Goal: Transaction & Acquisition: Purchase product/service

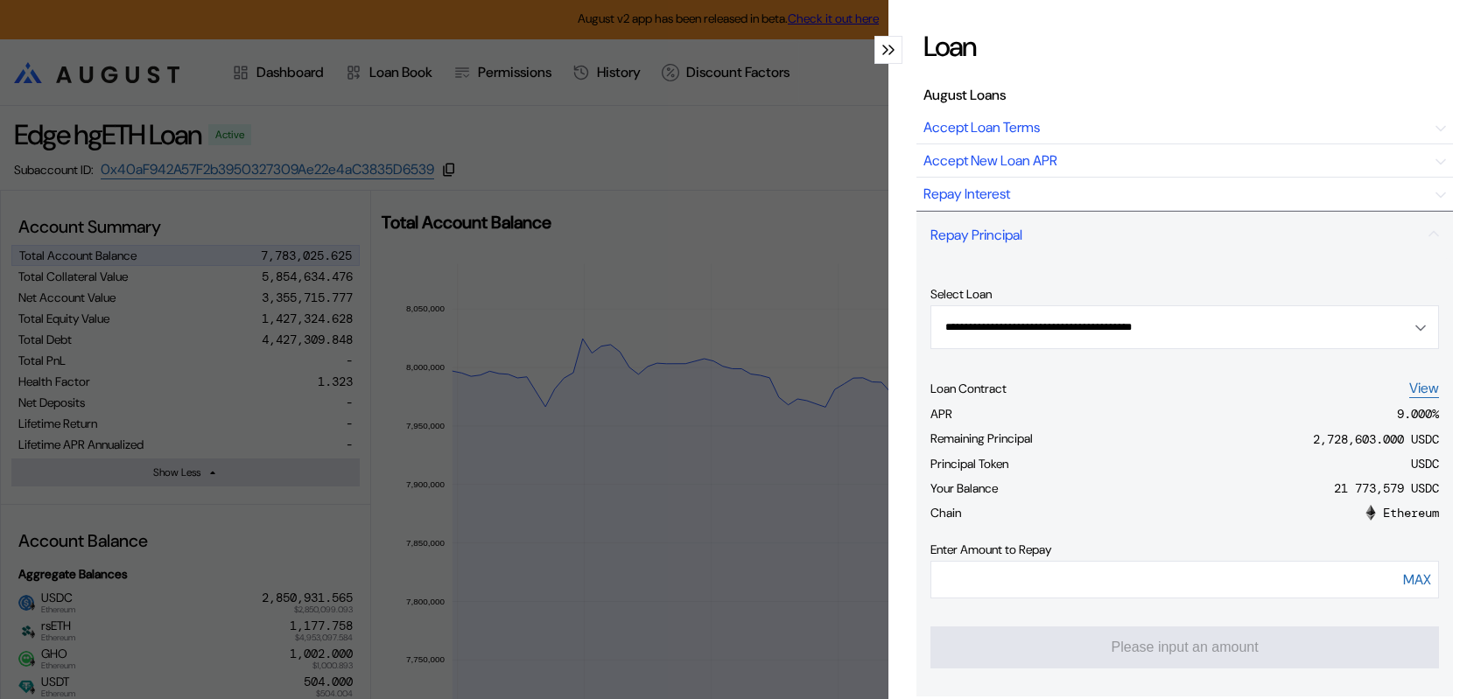
select select "*"
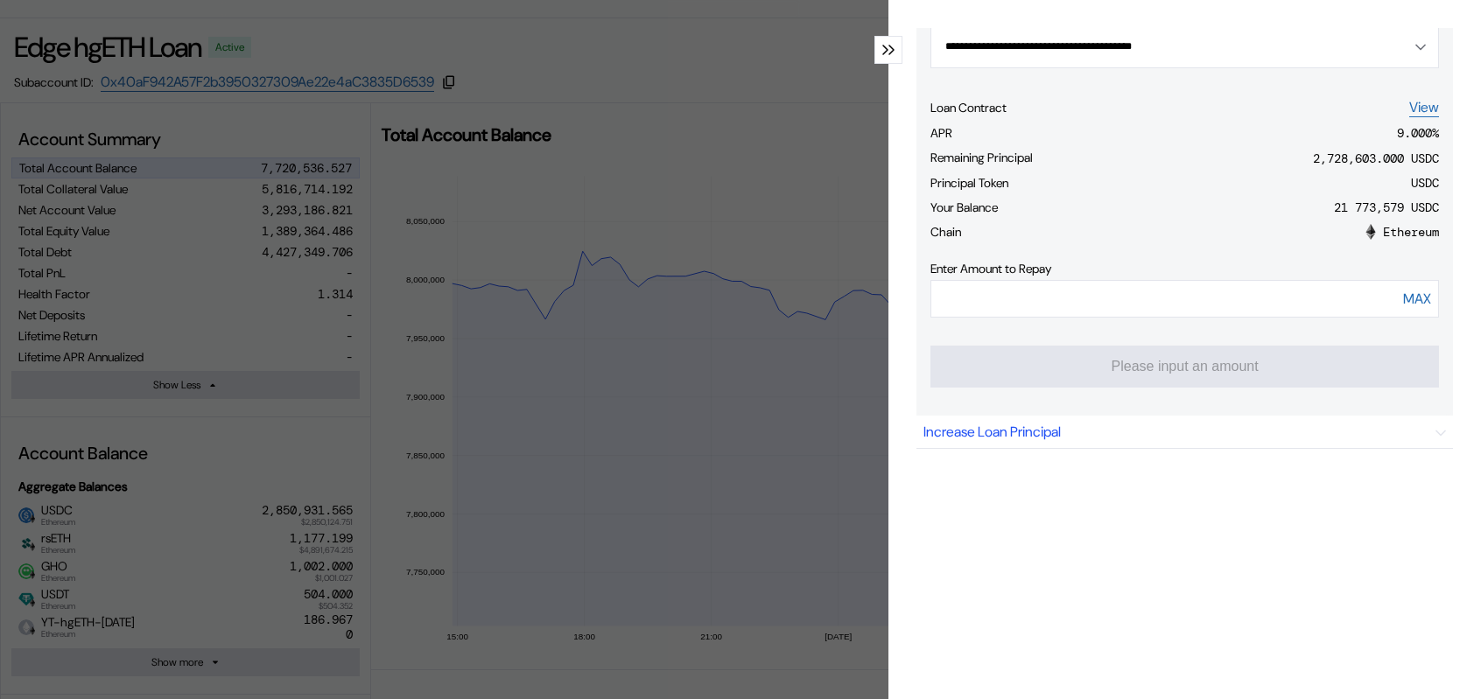
scroll to position [269, 0]
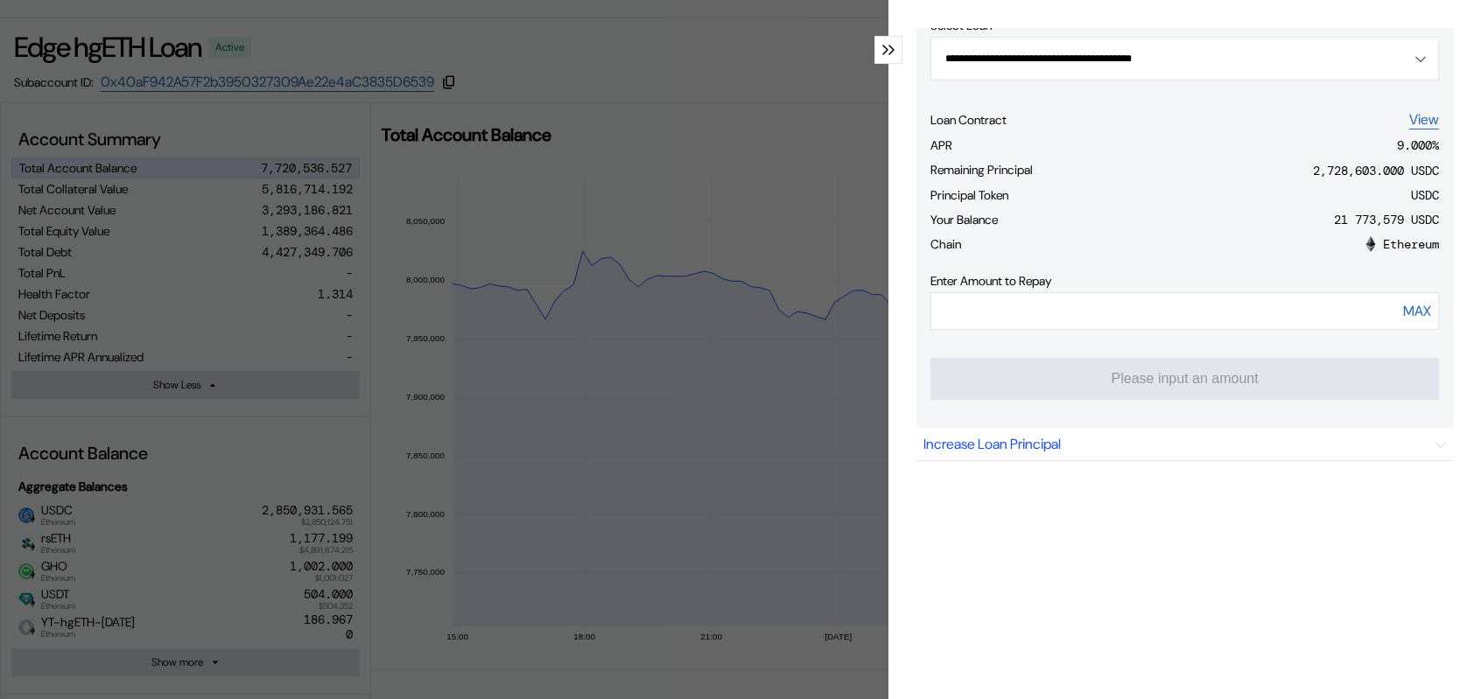
click at [876, 64] on div "modal" at bounding box center [888, 50] width 28 height 28
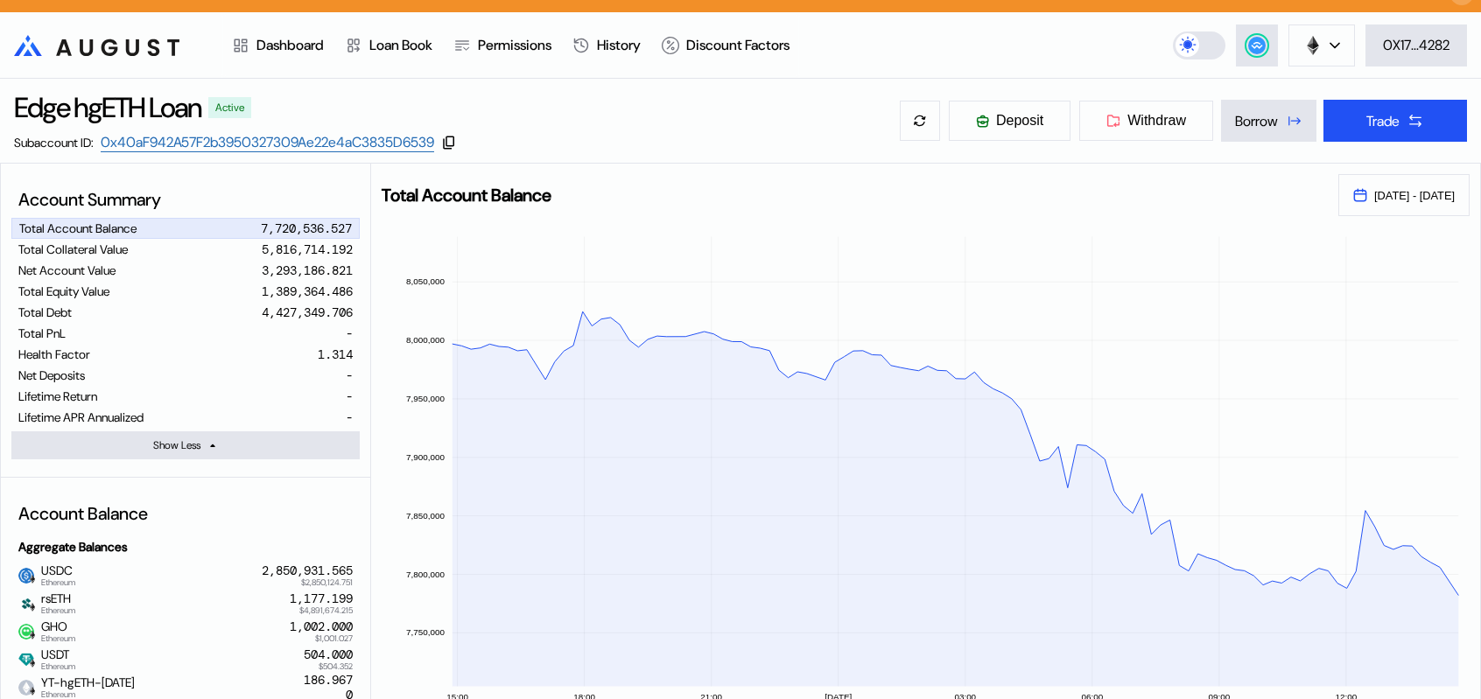
scroll to position [0, 0]
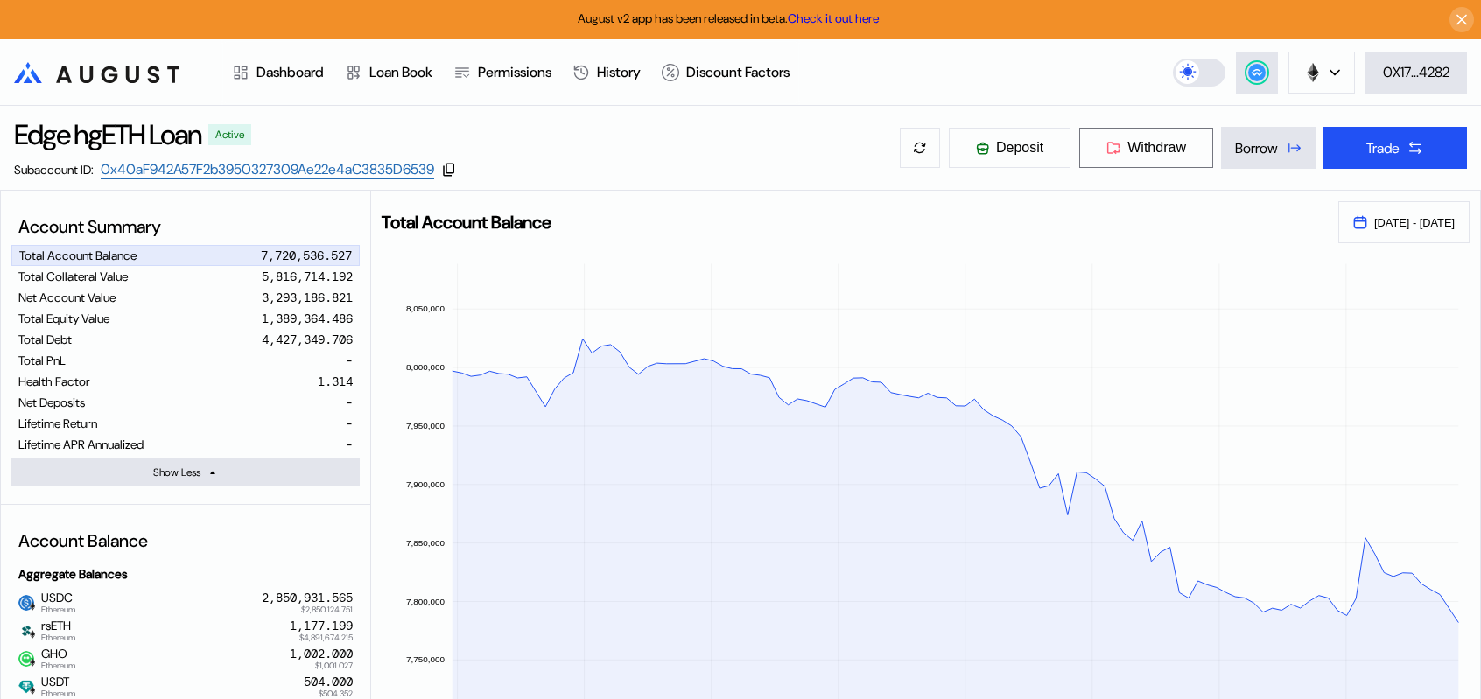
click at [1136, 161] on button "Withdraw" at bounding box center [1146, 148] width 136 height 42
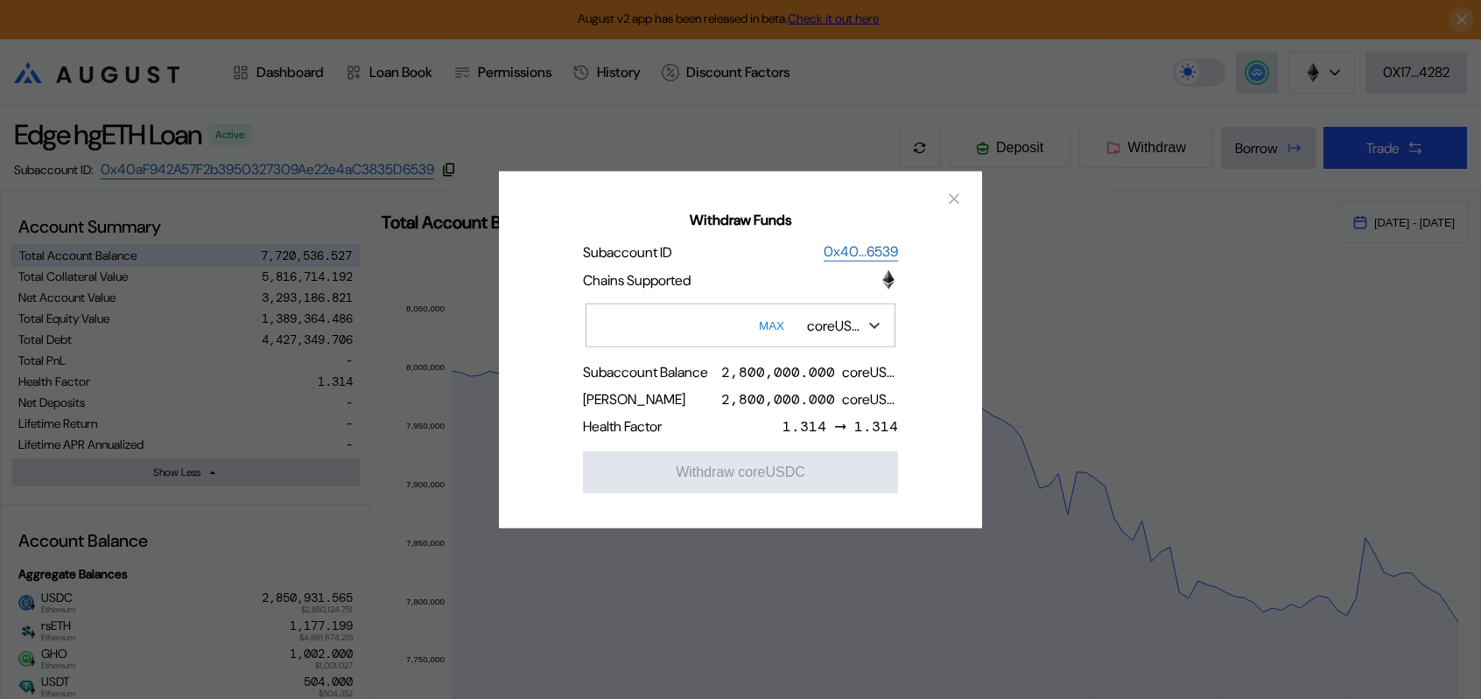
click at [871, 319] on div "coreUSDC" at bounding box center [843, 326] width 90 height 30
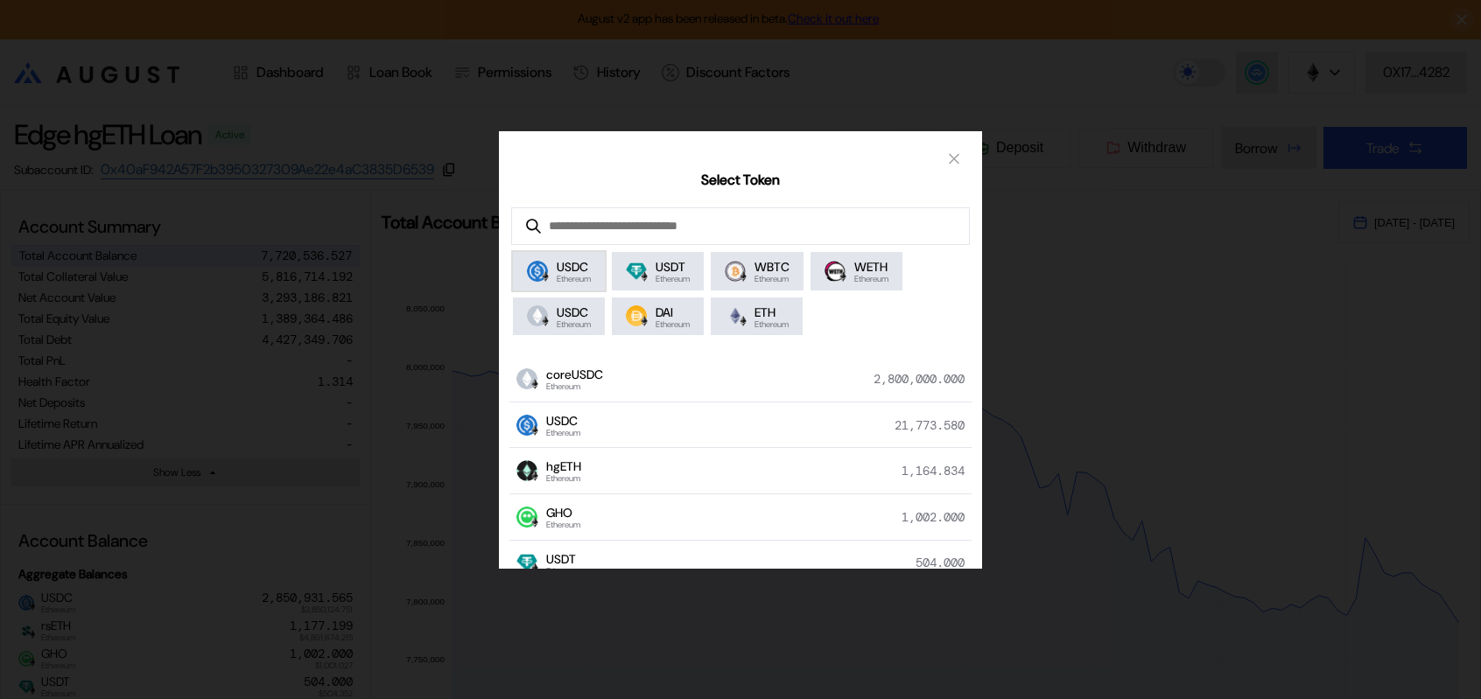
click at [558, 275] on span "USDC" at bounding box center [574, 267] width 34 height 16
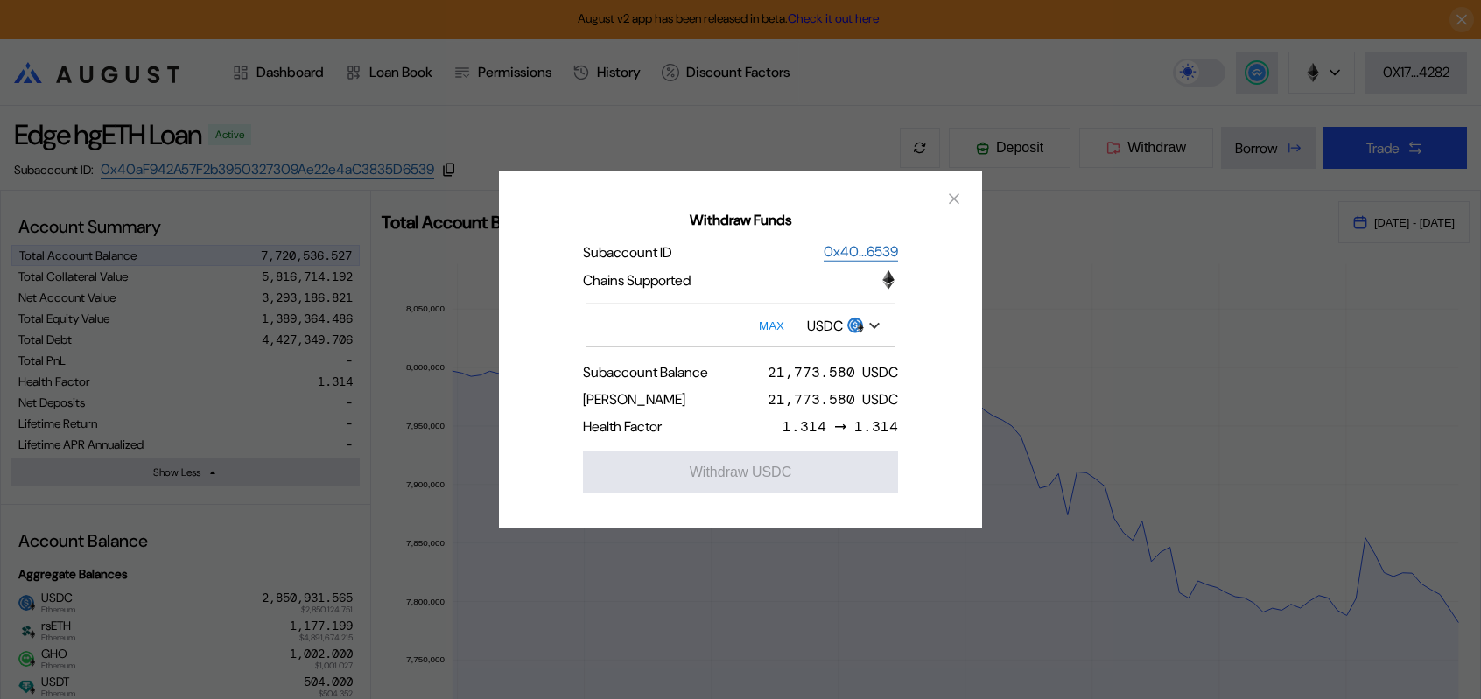
scroll to position [88, 0]
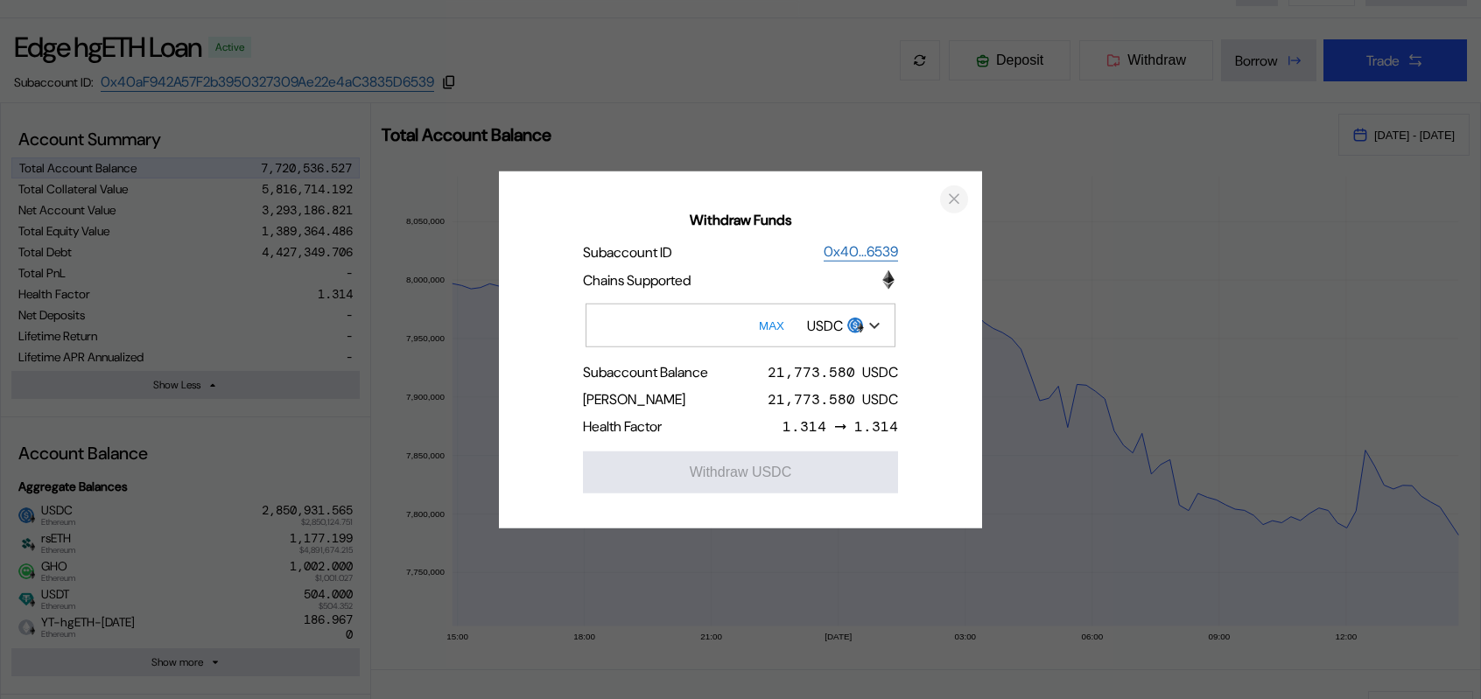
click at [954, 190] on icon "close modal" at bounding box center [954, 199] width 18 height 18
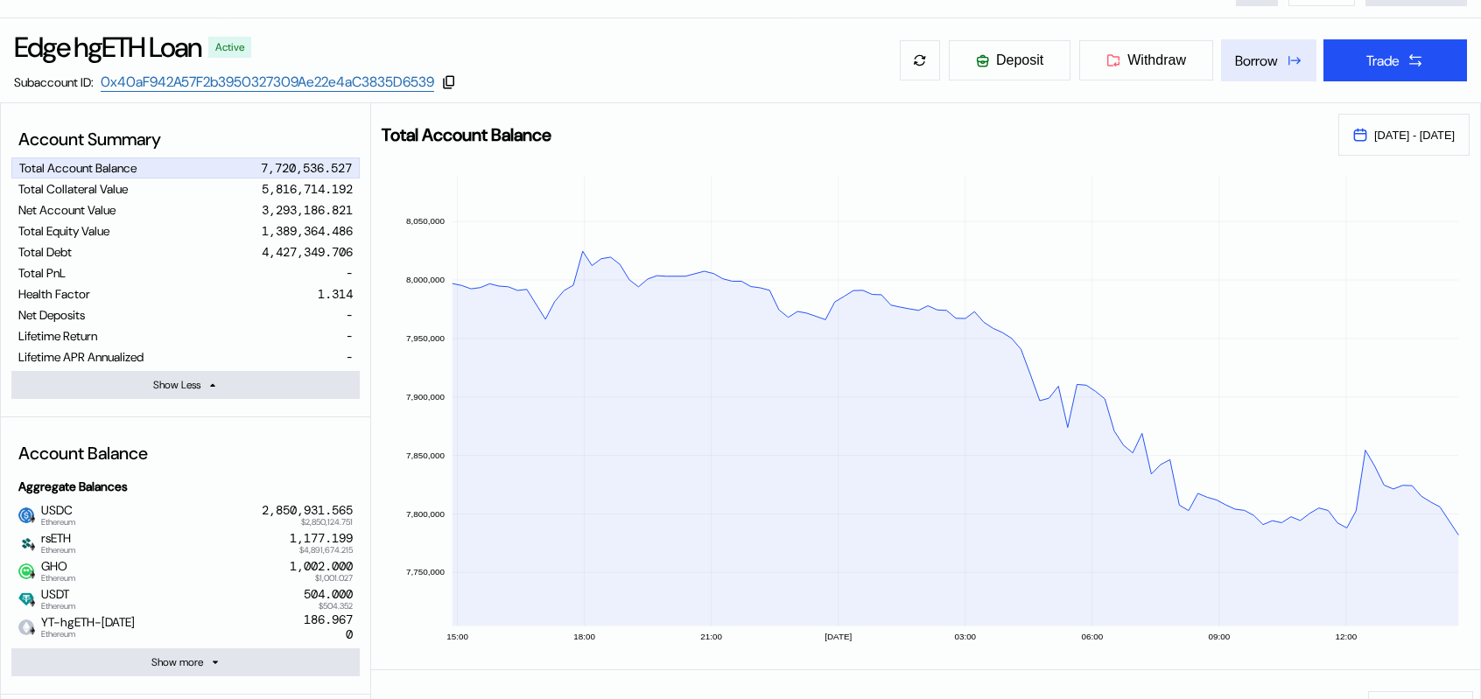
click at [1279, 79] on button "Borrow" at bounding box center [1268, 60] width 95 height 42
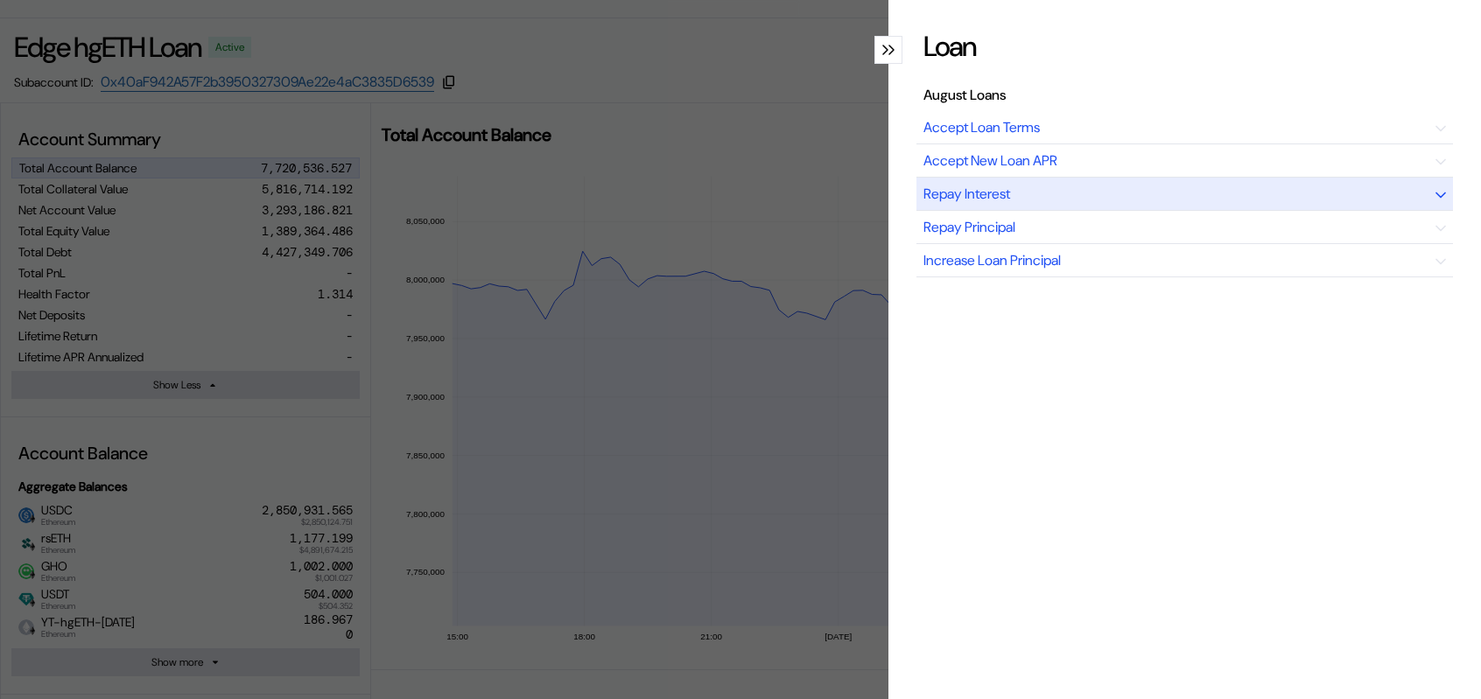
click at [1099, 211] on div "Repay Interest" at bounding box center [1184, 194] width 536 height 33
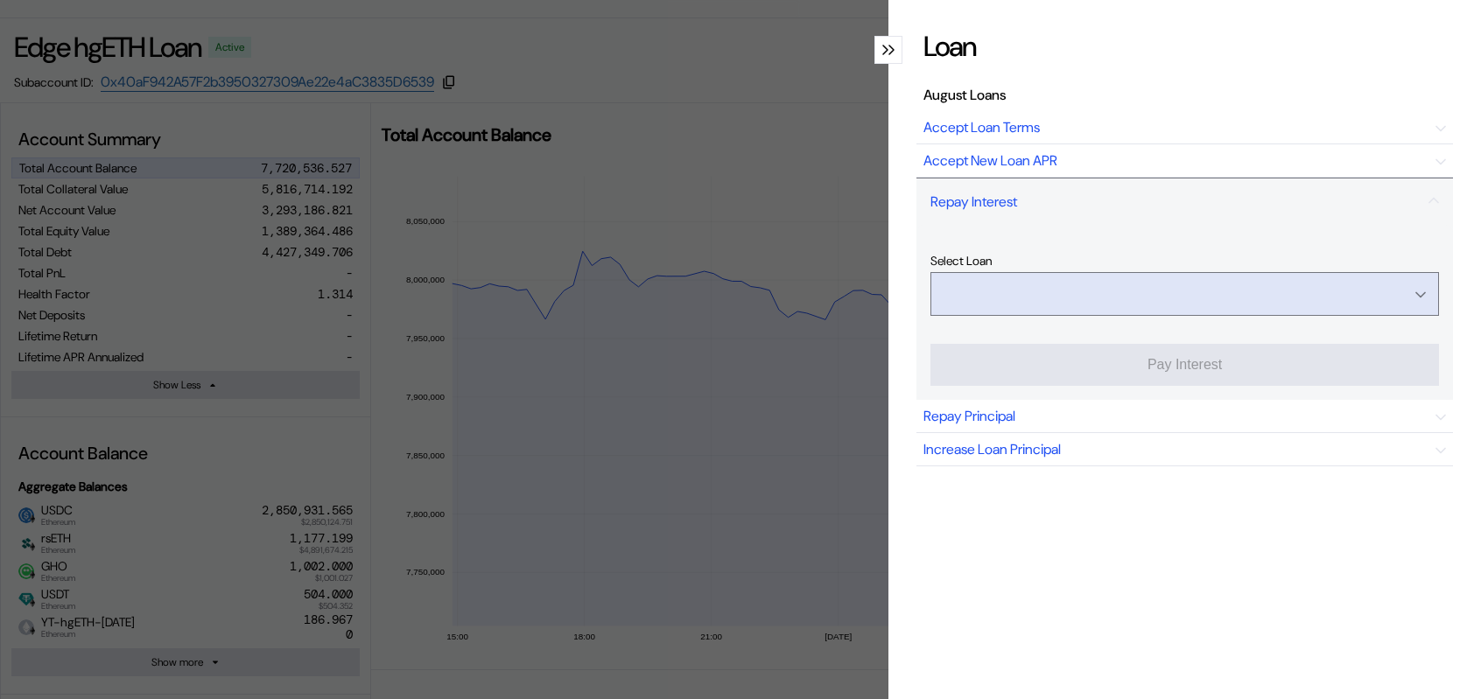
click at [1199, 315] on input "Open menu" at bounding box center [1174, 294] width 463 height 42
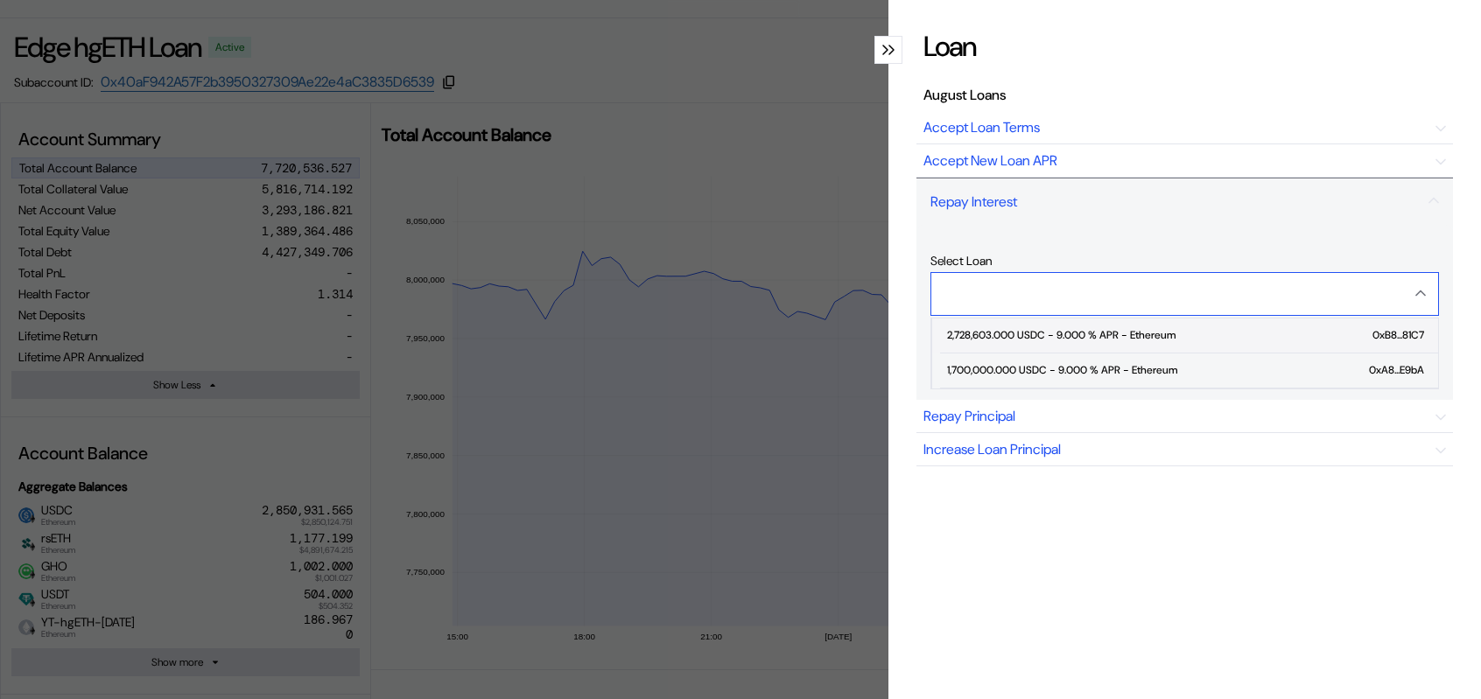
click at [1154, 341] on div "2,728,603.000 USDC - 9.000 % APR - Ethereum" at bounding box center [1061, 335] width 228 height 12
type input "**********"
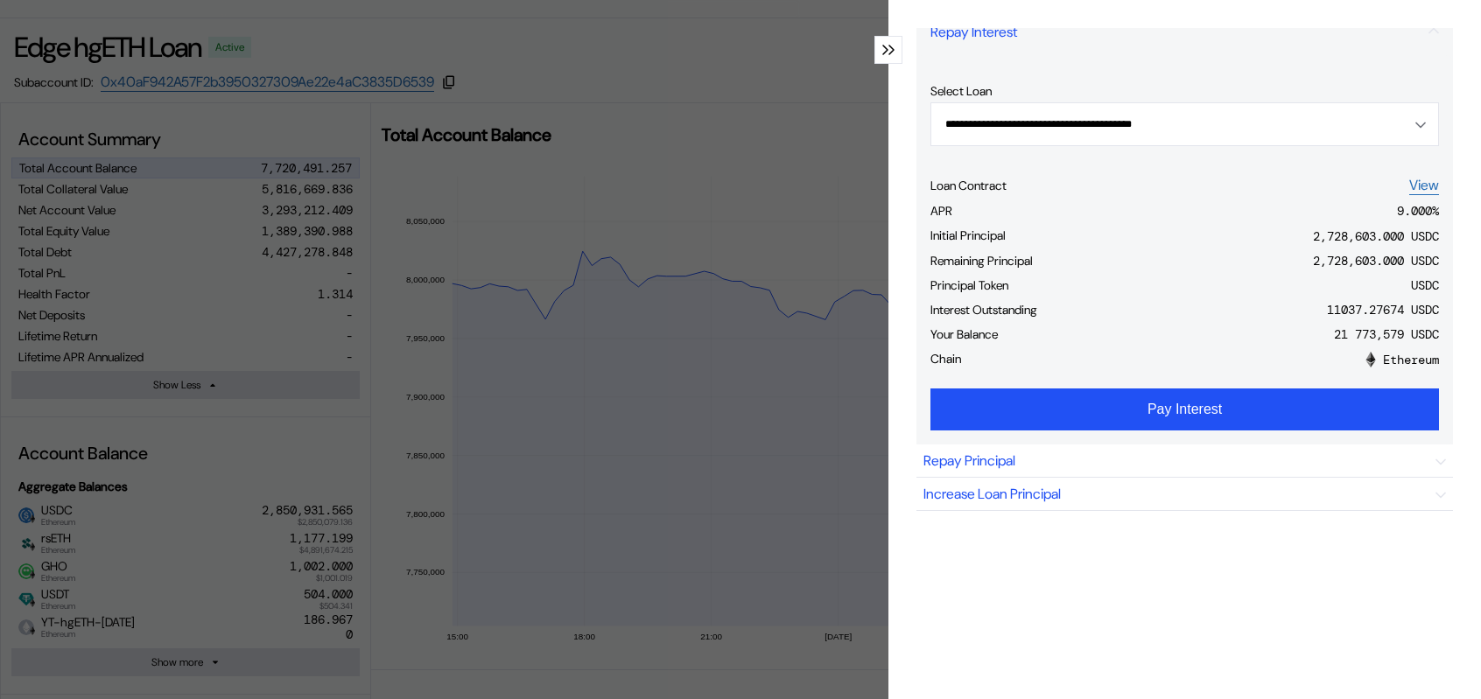
scroll to position [180, 0]
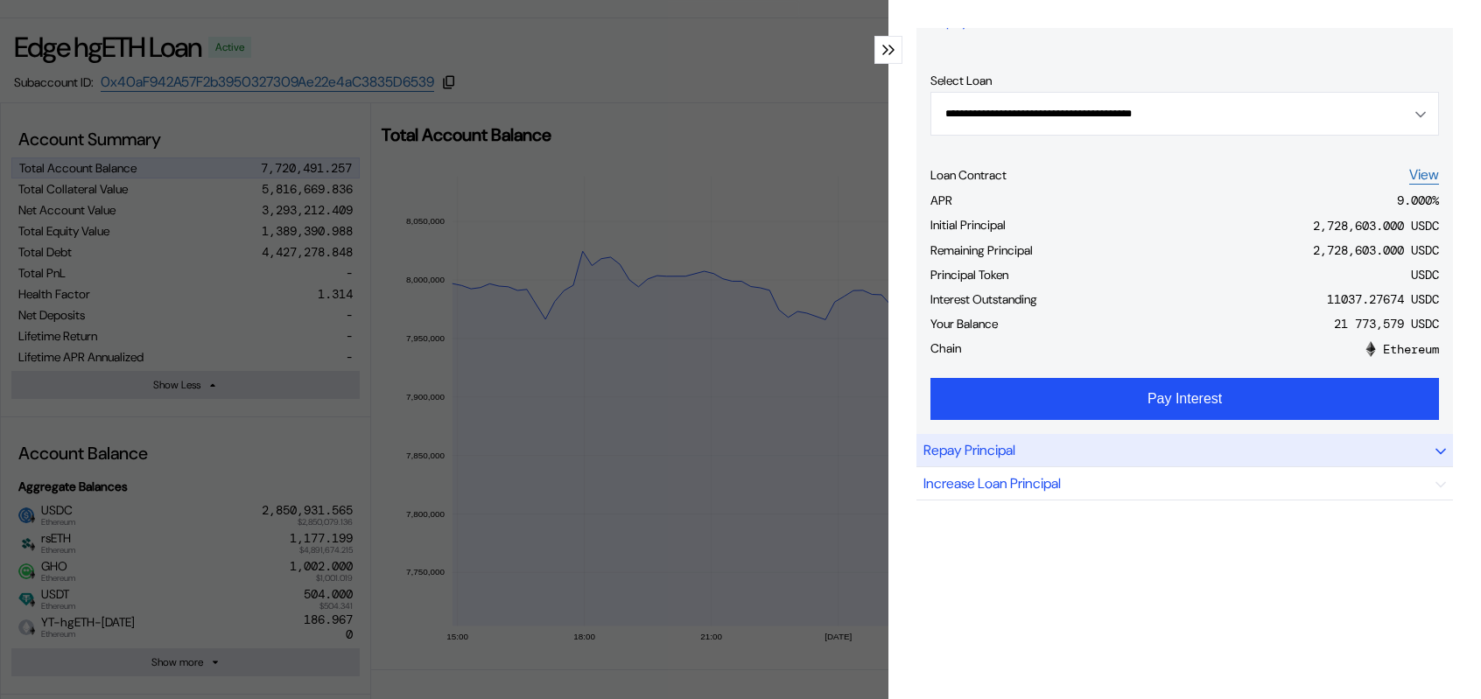
click at [1075, 467] on div "Repay Principal" at bounding box center [1184, 450] width 536 height 33
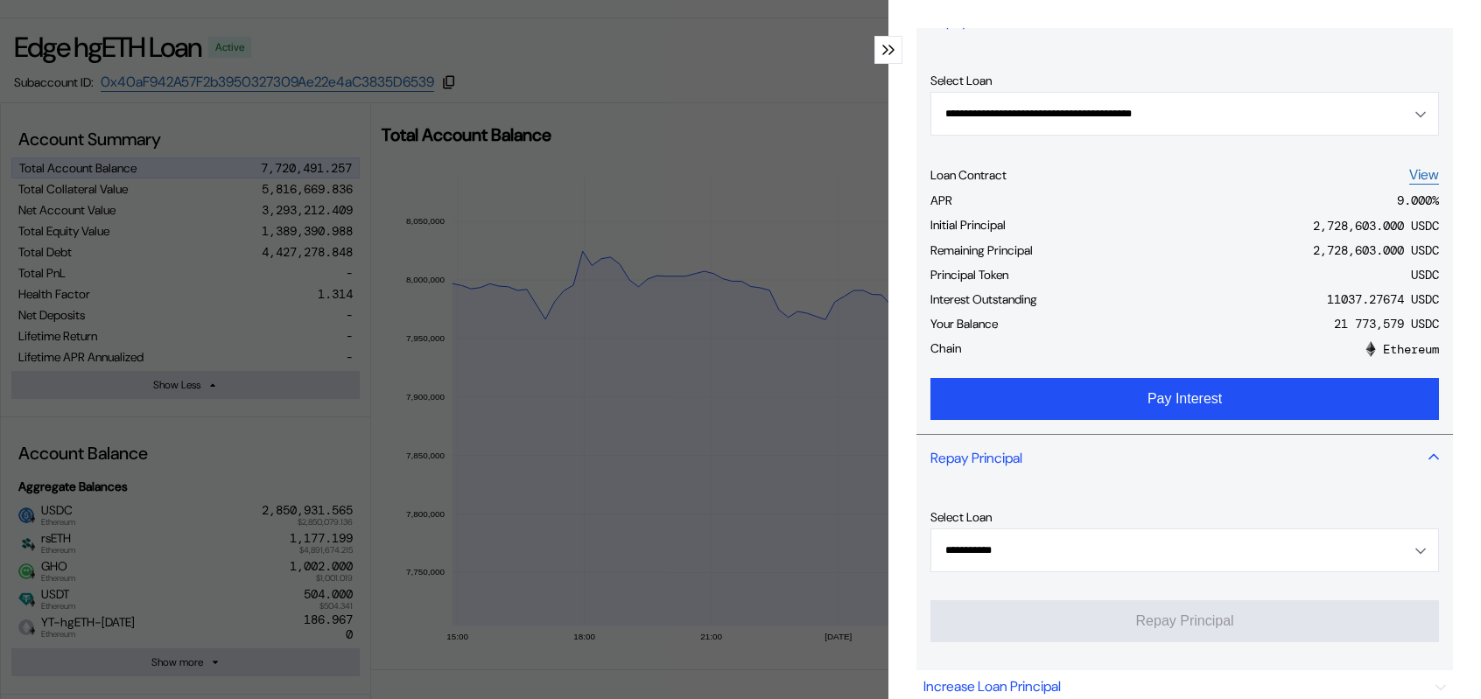
scroll to position [355, 0]
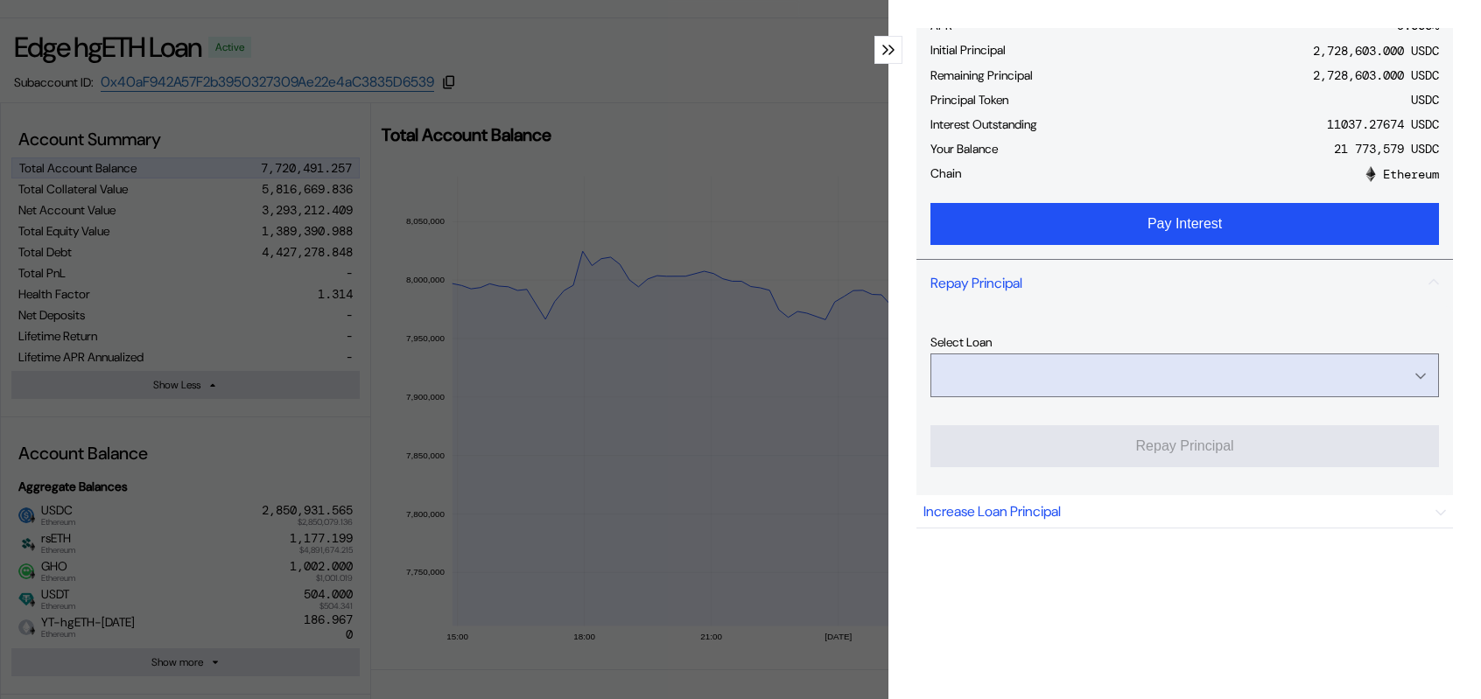
click at [1251, 396] on input "Open menu" at bounding box center [1174, 375] width 463 height 42
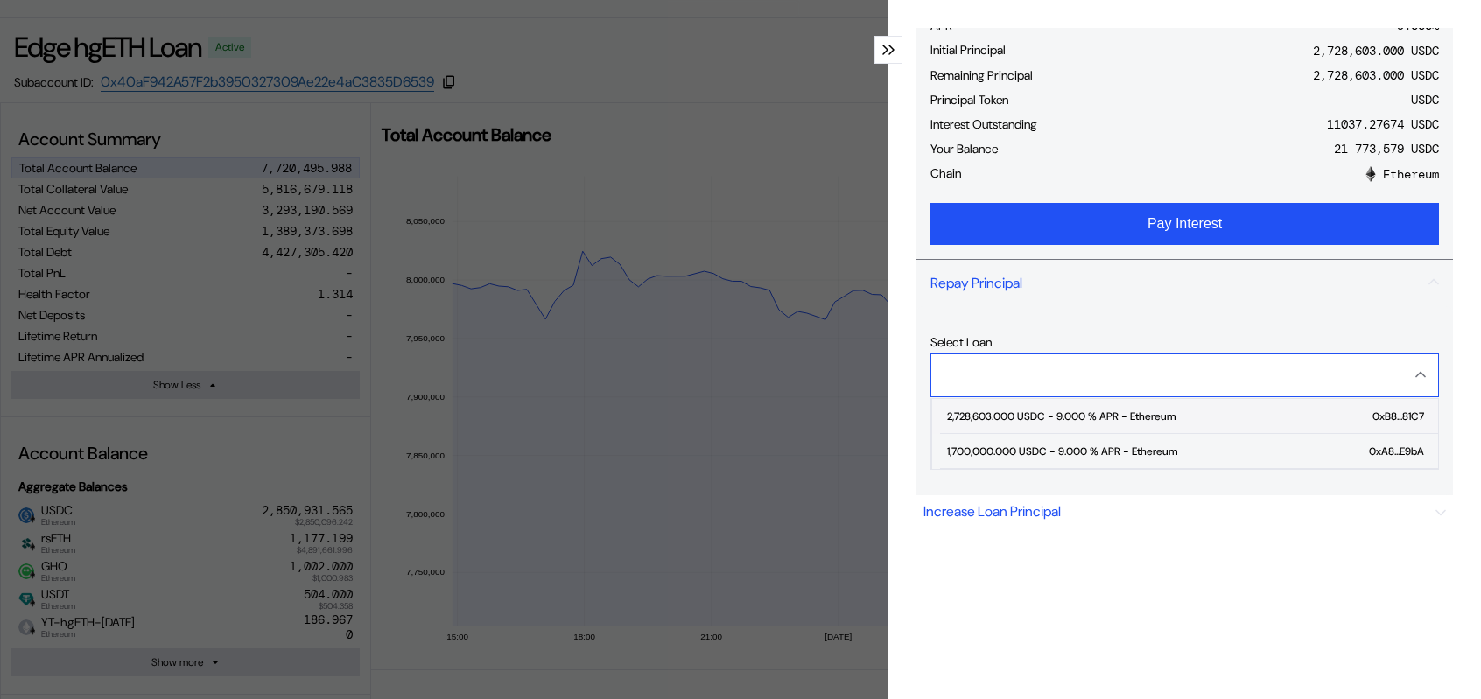
click at [1132, 423] on div "2,728,603.000 USDC - 9.000 % APR - Ethereum" at bounding box center [1061, 416] width 228 height 12
type input "**********"
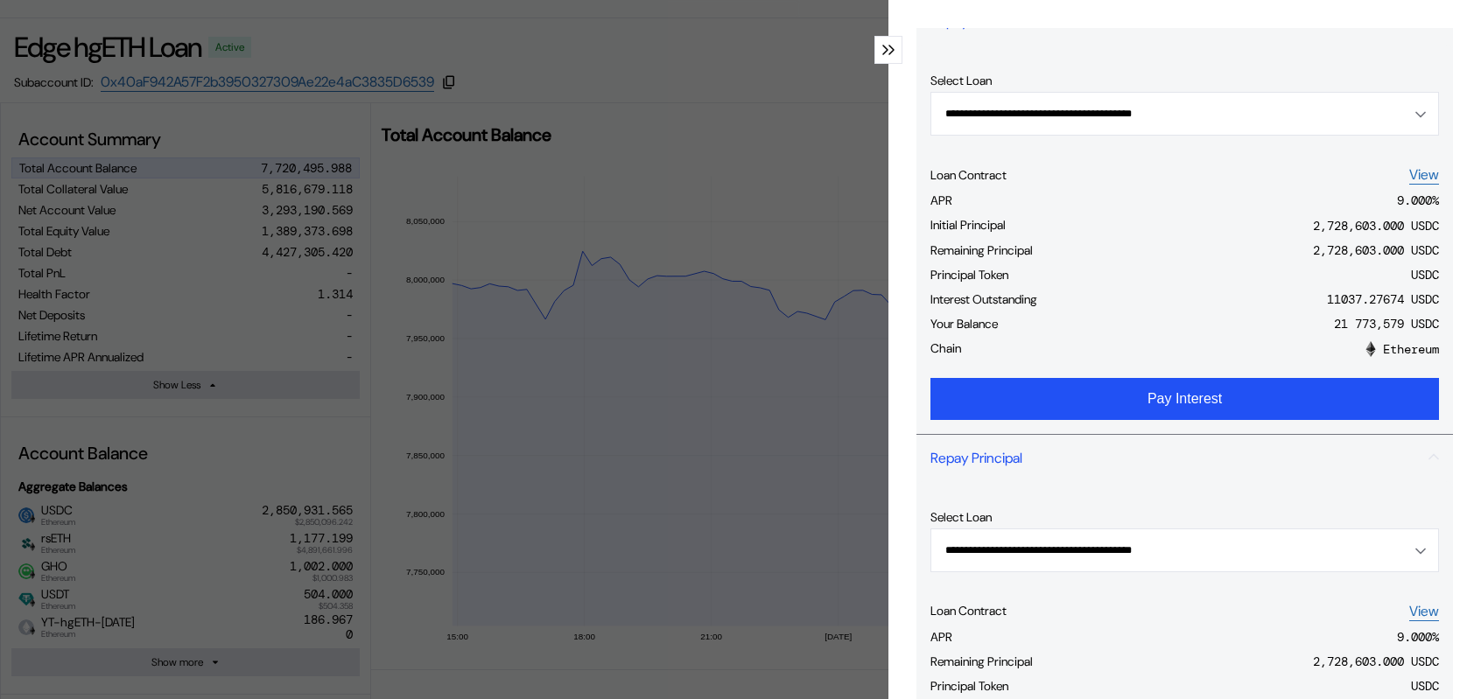
scroll to position [0, 0]
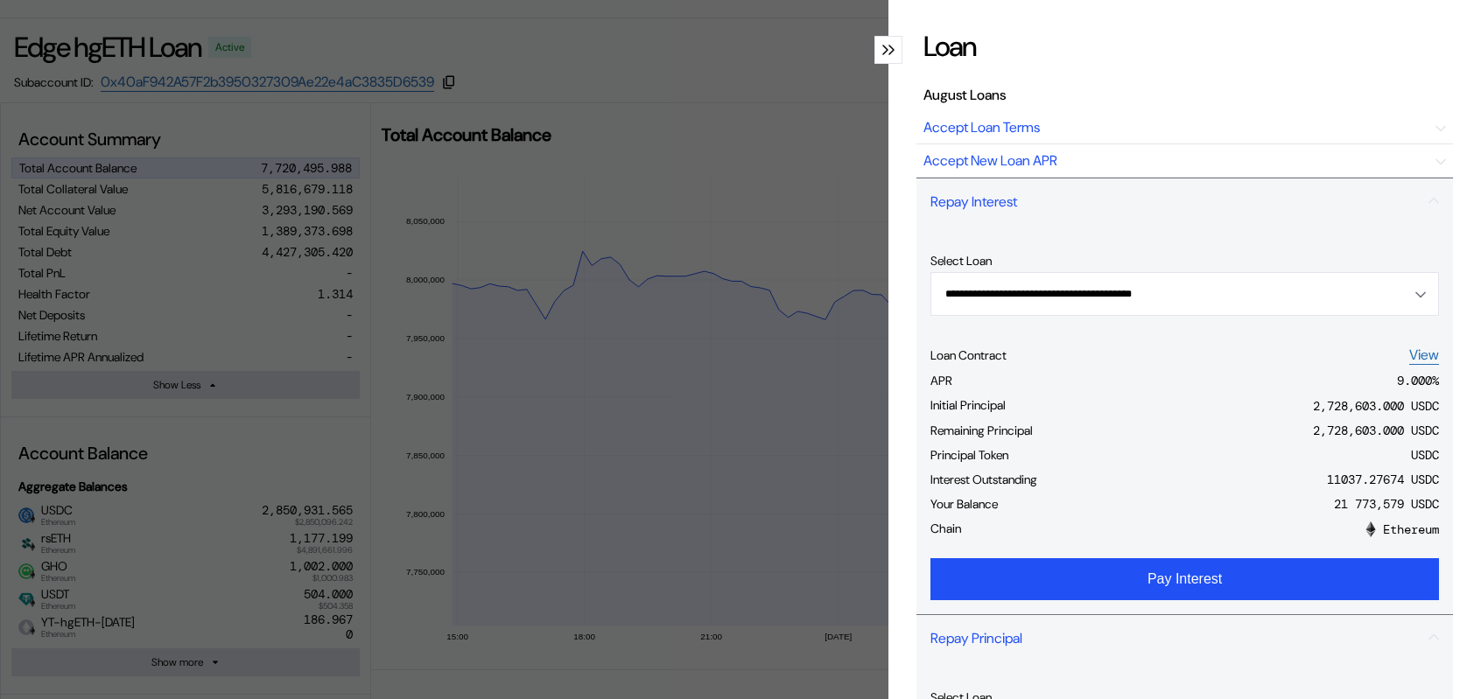
click at [882, 55] on icon "modal" at bounding box center [885, 50] width 6 height 11
